Goal: Task Accomplishment & Management: Manage account settings

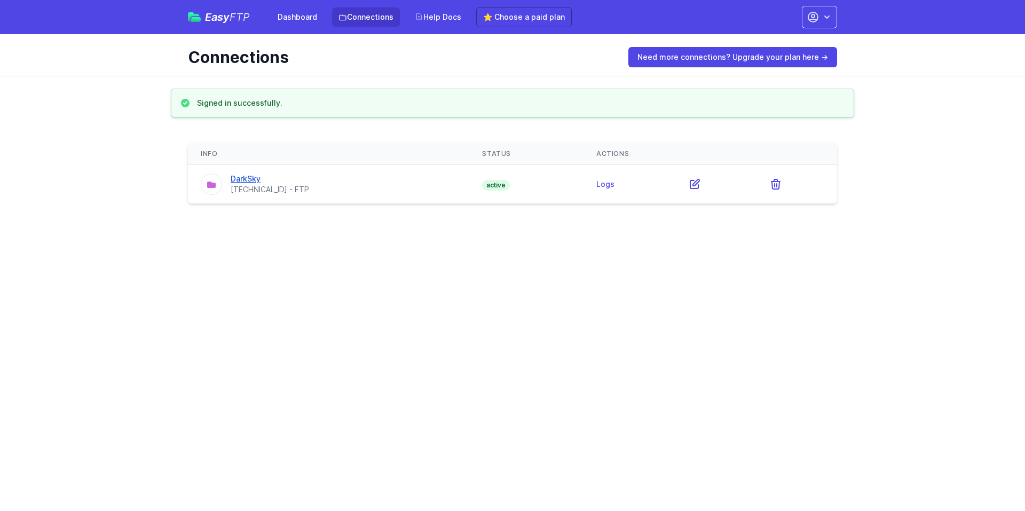
click at [249, 181] on link "DarkSky" at bounding box center [246, 178] width 30 height 9
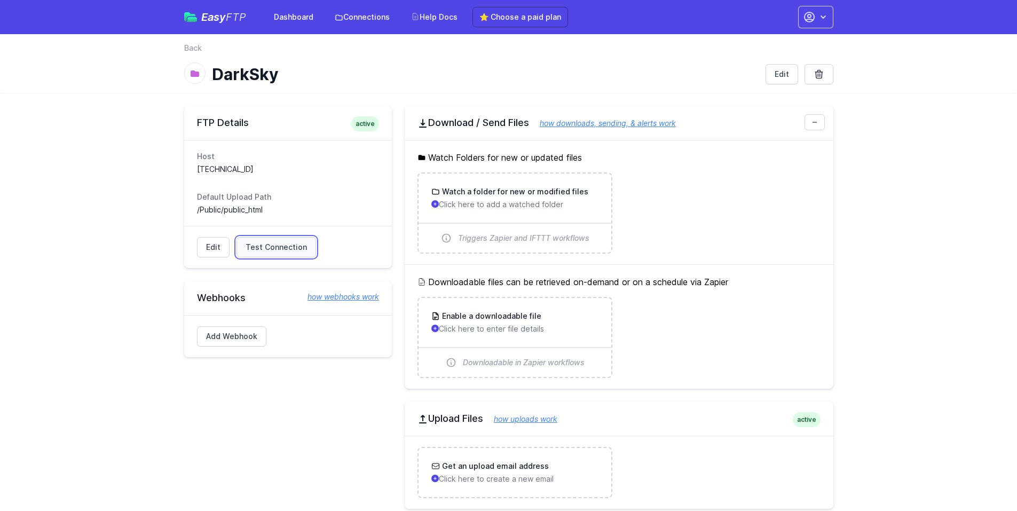
click at [287, 245] on span "Test Connection" at bounding box center [275, 247] width 61 height 11
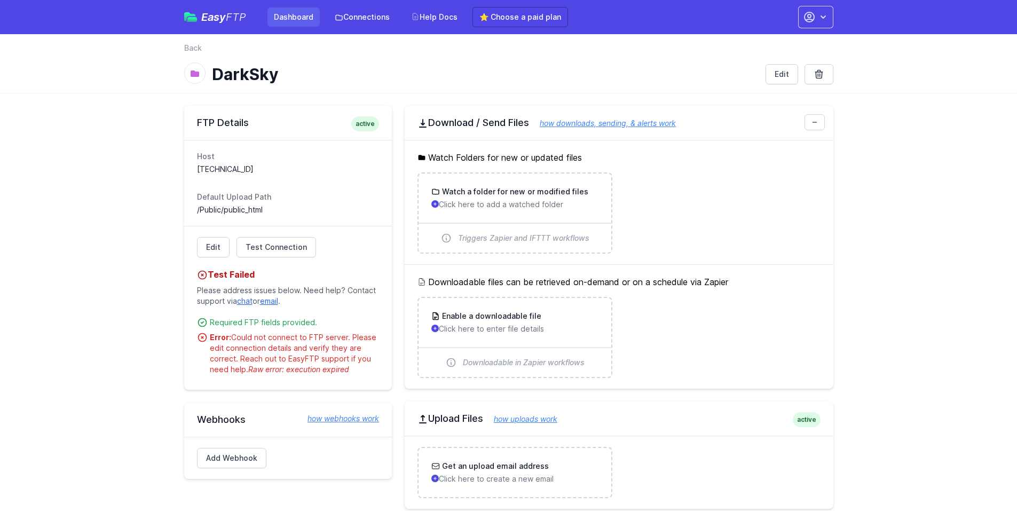
click at [298, 17] on link "Dashboard" at bounding box center [293, 16] width 52 height 19
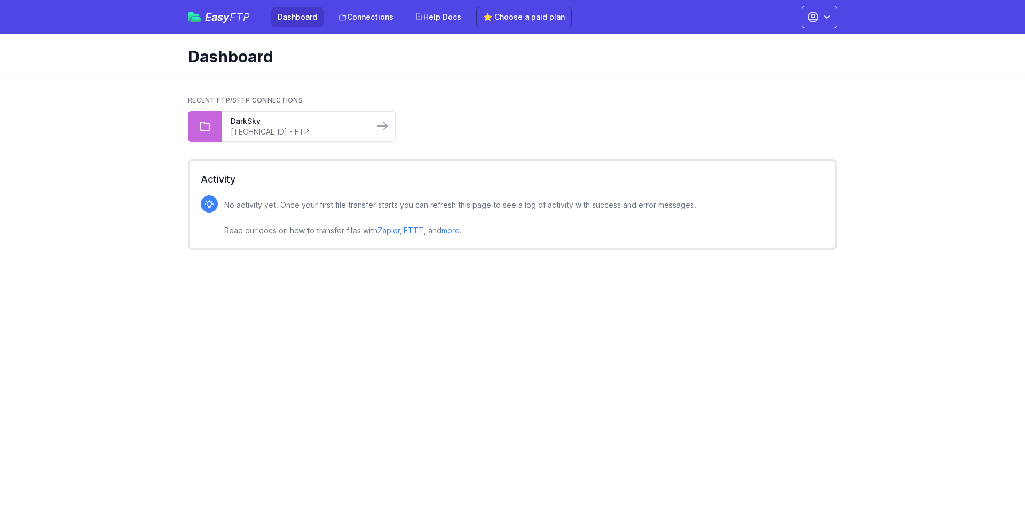
click at [820, 15] on button "button" at bounding box center [819, 17] width 35 height 22
click at [774, 62] on link "Your Profile" at bounding box center [785, 63] width 102 height 19
